Goal: Browse casually

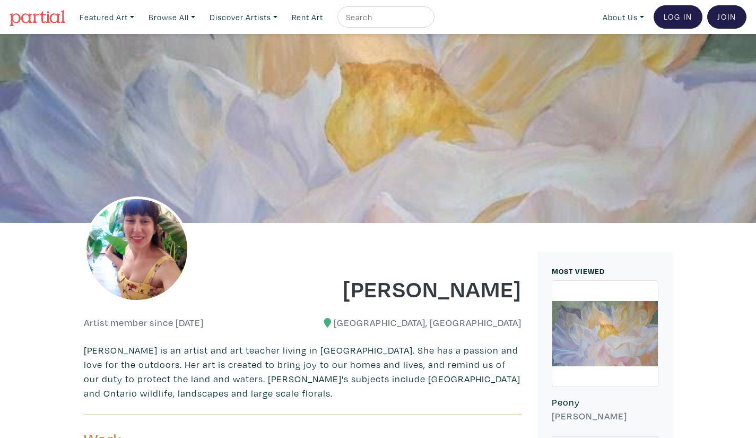
click at [584, 316] on div at bounding box center [605, 334] width 106 height 106
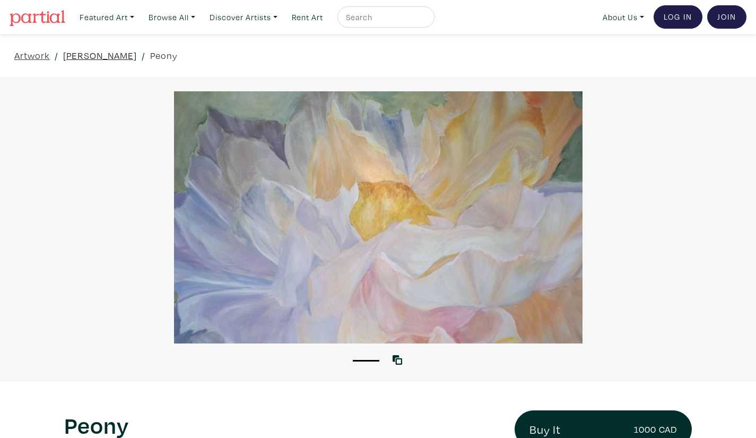
click at [79, 57] on link "[PERSON_NAME]" at bounding box center [100, 55] width 74 height 14
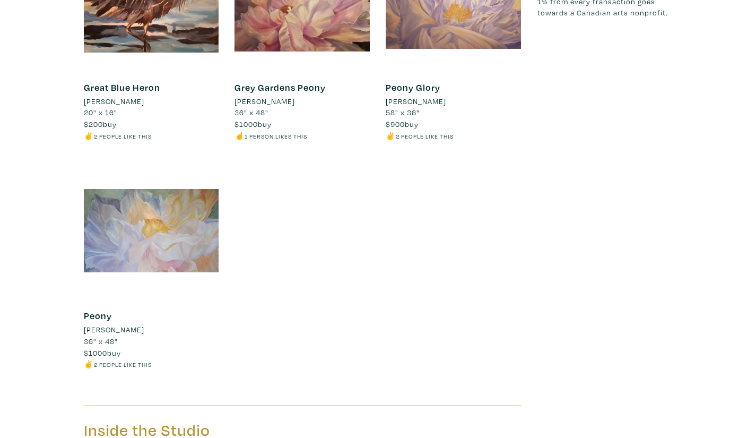
scroll to position [1035, 0]
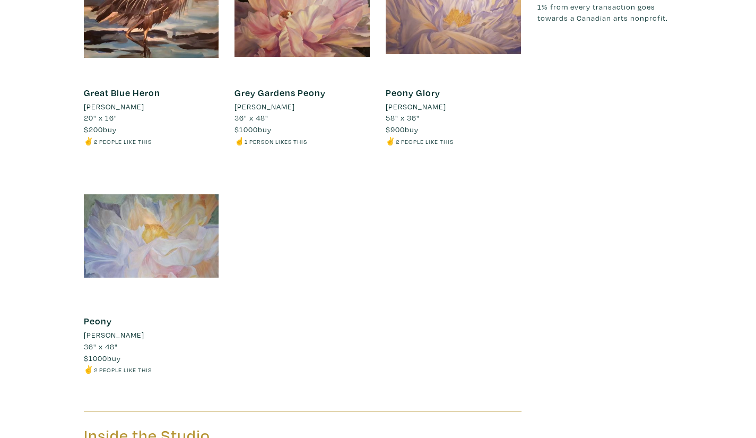
click at [91, 142] on li "✌️ 2 people like this" at bounding box center [151, 141] width 135 height 12
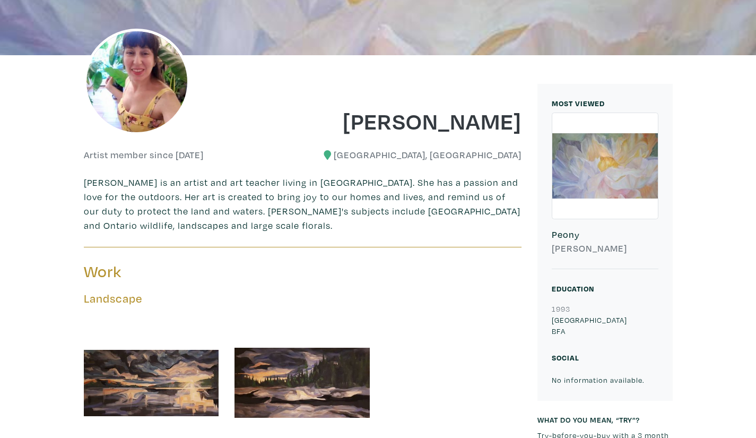
scroll to position [0, 0]
